Goal: Task Accomplishment & Management: Use online tool/utility

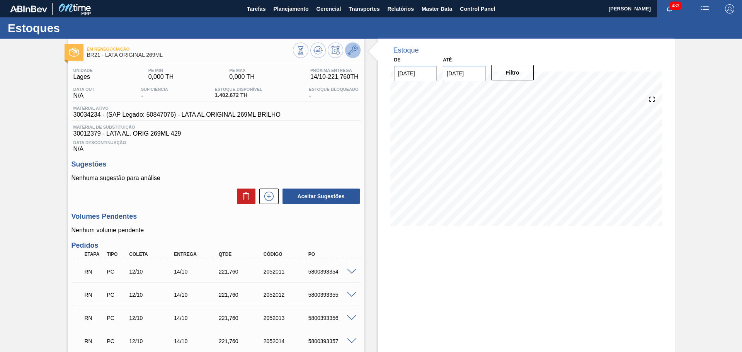
click at [350, 44] on button at bounding box center [352, 50] width 15 height 15
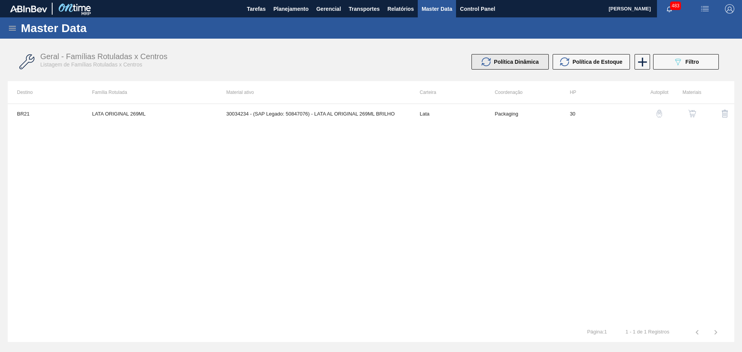
click at [501, 66] on div "Política Dinâmica" at bounding box center [509, 61] width 57 height 9
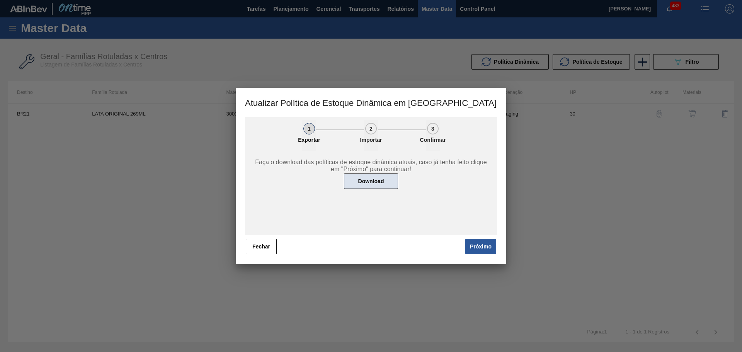
click at [378, 184] on button "Download" at bounding box center [371, 180] width 54 height 15
click at [257, 246] on button "Fechar" at bounding box center [261, 246] width 31 height 15
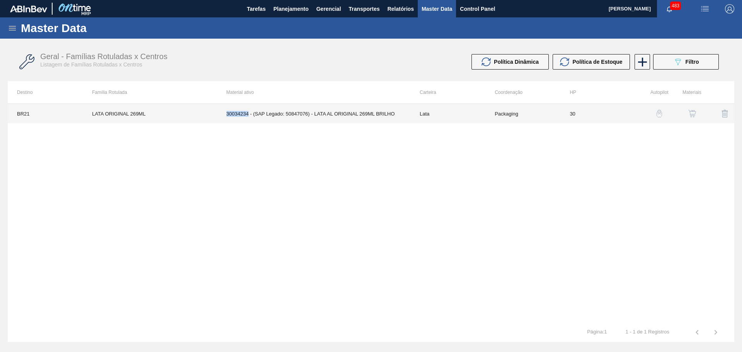
drag, startPoint x: 226, startPoint y: 115, endPoint x: 247, endPoint y: 116, distance: 21.3
click at [247, 116] on td "30034234 - (SAP Legado: 50847076) - LATA AL ORIGINAL 269ML BRILHO" at bounding box center [313, 113] width 193 height 19
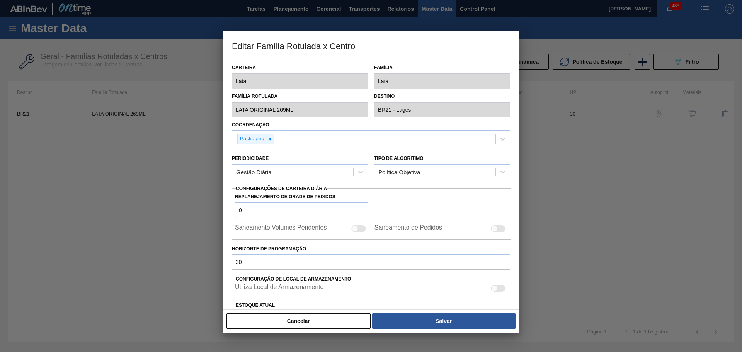
type input "Lata"
type input "LATA ORIGINAL 269ML"
type input "BR21 - Lages"
type input "0"
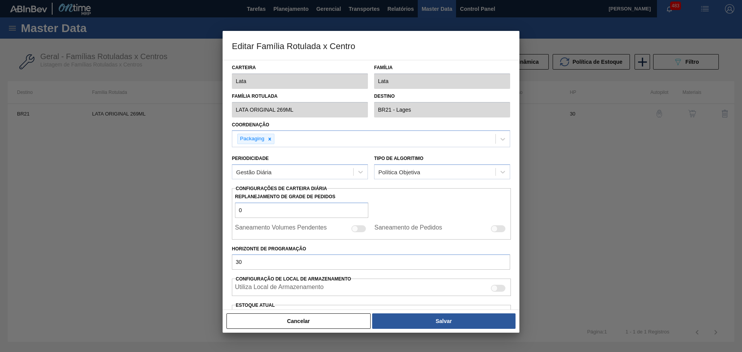
checkbox input "false"
type input "30"
type input "0"
type input "100"
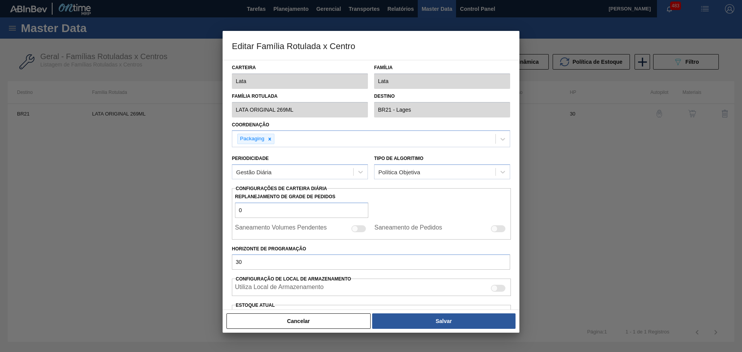
type input "0,000"
checkbox input "true"
click at [318, 326] on button "Cancelar" at bounding box center [298, 320] width 144 height 15
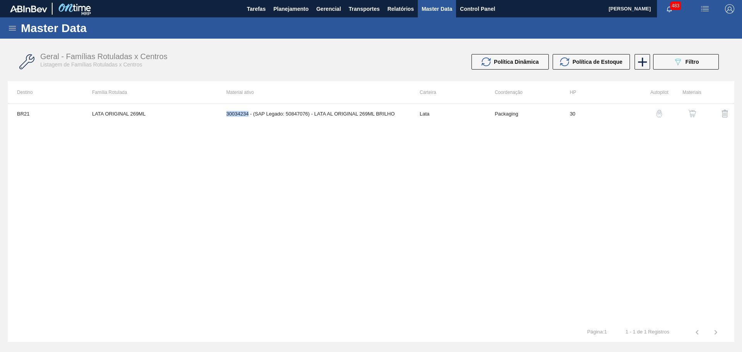
copy td "30034234"
click at [291, 281] on div "BR21 LATA ORIGINAL 269ML 30034234 - (SAP Legado: 50847076) - LATA AL ORIGINAL 2…" at bounding box center [371, 213] width 726 height 219
